Goal: Transaction & Acquisition: Purchase product/service

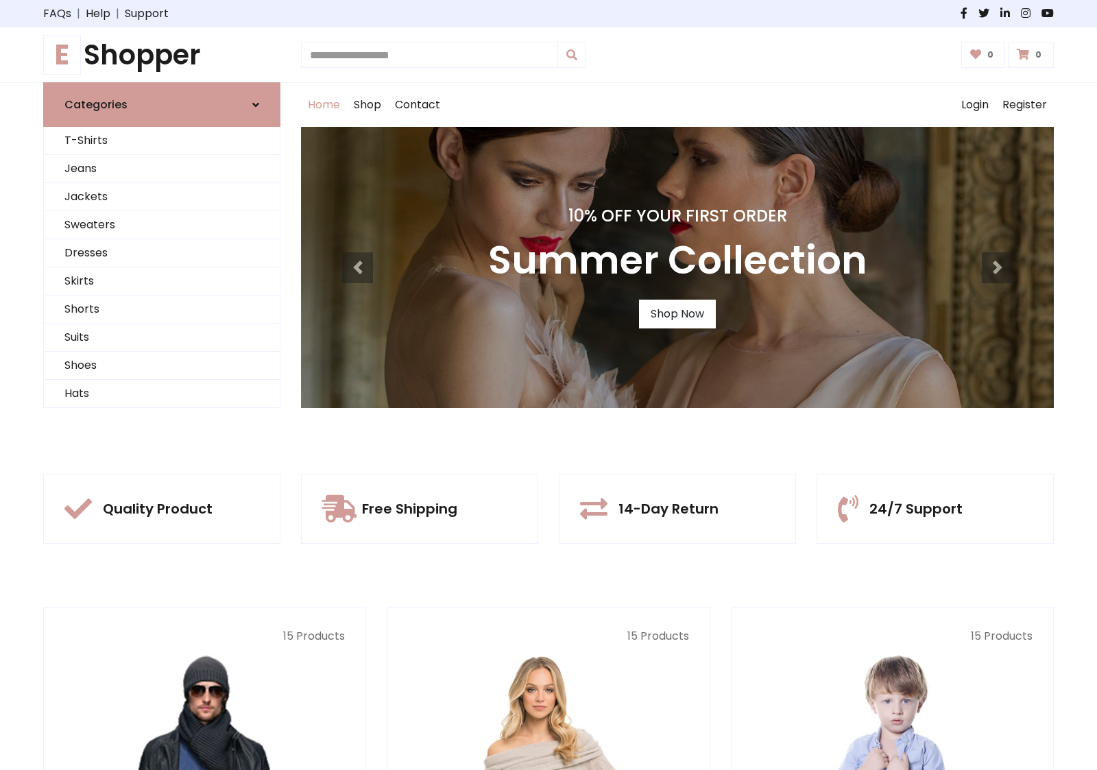
click at [549, 385] on div "10% Off Your First Order Summer Collection Shop Now" at bounding box center [677, 267] width 753 height 281
click at [677, 313] on link "Shop Now" at bounding box center [677, 314] width 77 height 29
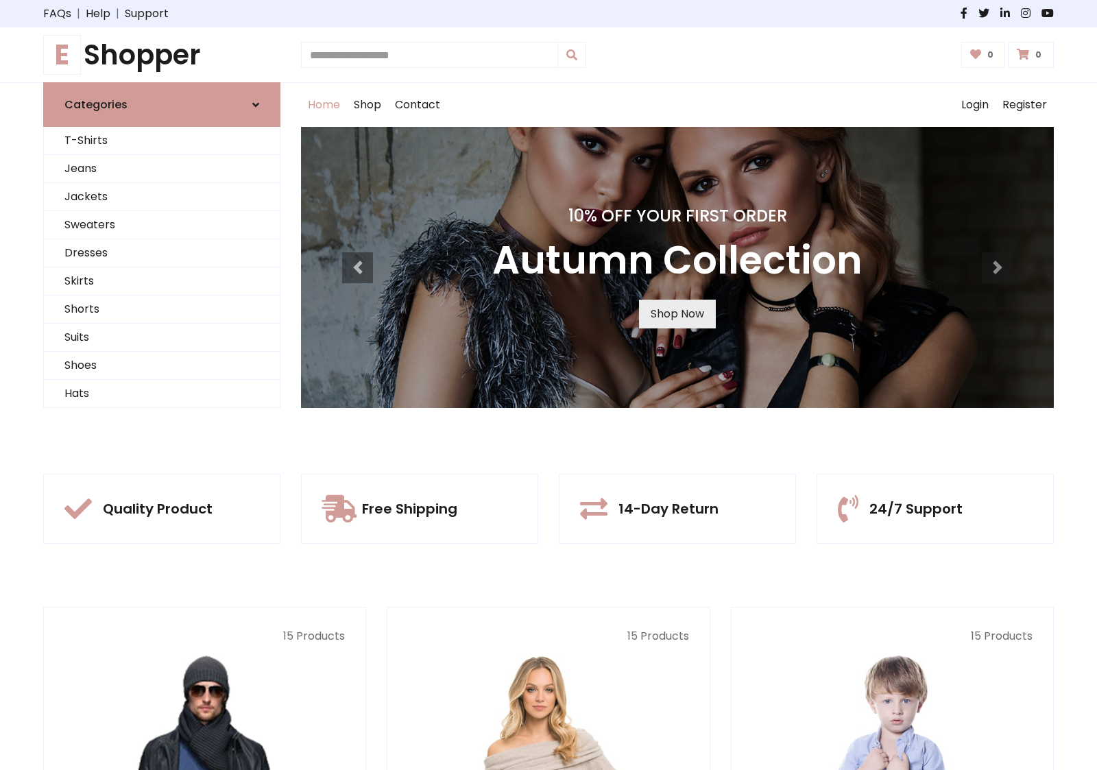
click at [677, 313] on link "Shop Now" at bounding box center [677, 314] width 77 height 29
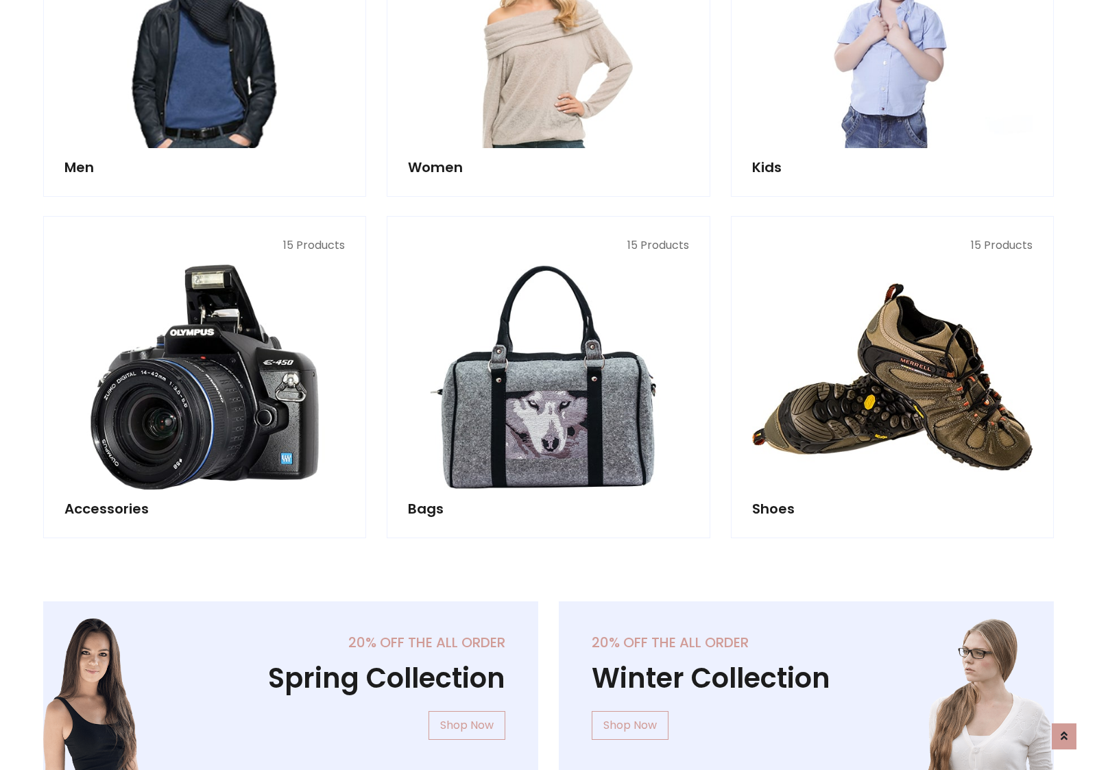
scroll to position [1368, 0]
